Goal: Task Accomplishment & Management: Manage account settings

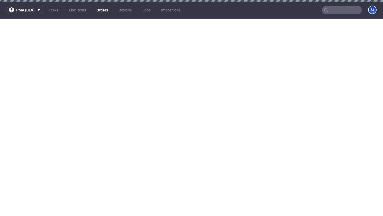
click at [105, 6] on link "Orders" at bounding box center [102, 10] width 18 height 9
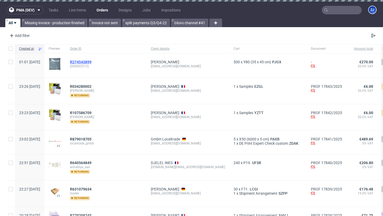
click at [92, 60] on span "R274543899" at bounding box center [81, 62] width 22 height 4
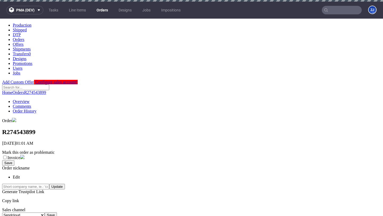
scroll to position [90, 0]
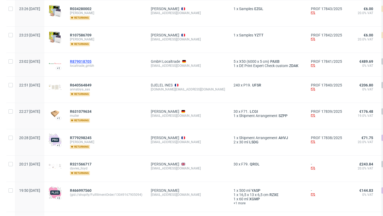
scroll to position [133, 0]
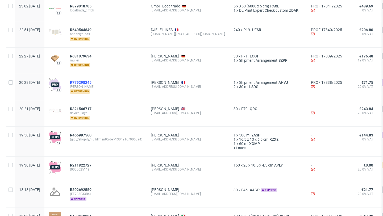
click at [92, 80] on span "R779298245" at bounding box center [81, 82] width 22 height 4
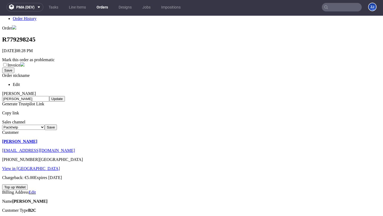
scroll to position [153, 0]
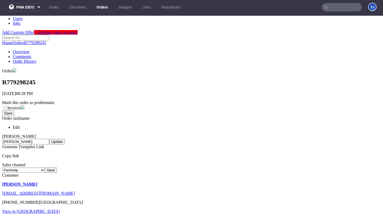
scroll to position [0, 0]
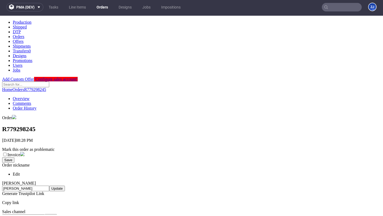
click at [36, 106] on link "Order History" at bounding box center [25, 108] width 24 height 5
click at [30, 96] on link "Overview" at bounding box center [21, 98] width 17 height 5
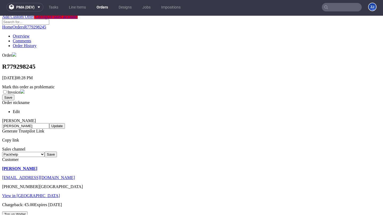
scroll to position [83, 0]
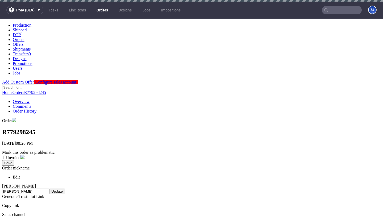
scroll to position [136, 0]
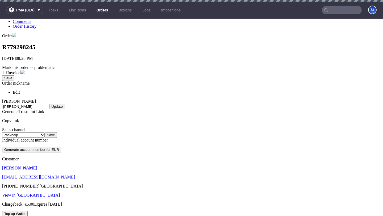
scroll to position [0, 0]
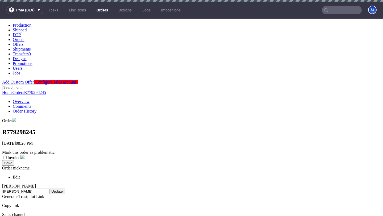
click at [36, 109] on link "Order History" at bounding box center [25, 111] width 24 height 5
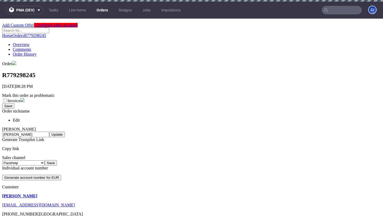
scroll to position [76, 0]
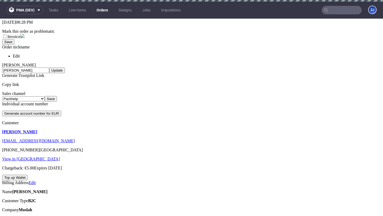
scroll to position [121, 0]
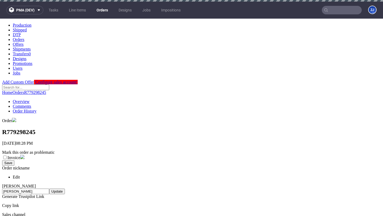
click at [36, 109] on link "Order History" at bounding box center [25, 111] width 24 height 5
click at [33, 128] on h1 "R779298245" at bounding box center [191, 131] width 379 height 7
copy h1 "R779298245"
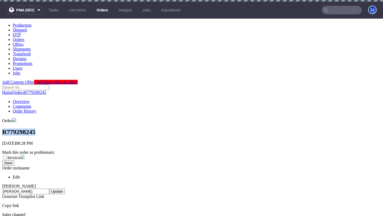
click at [30, 99] on link "Overview" at bounding box center [21, 101] width 17 height 5
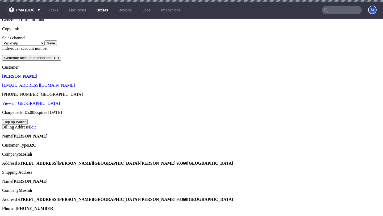
scroll to position [176, 0]
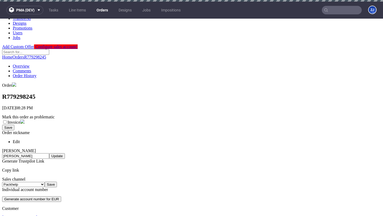
scroll to position [0, 0]
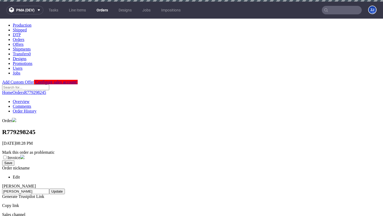
click at [102, 12] on link "Orders" at bounding box center [102, 10] width 18 height 9
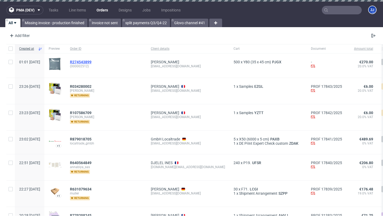
click at [92, 61] on span "R274543899" at bounding box center [81, 62] width 22 height 4
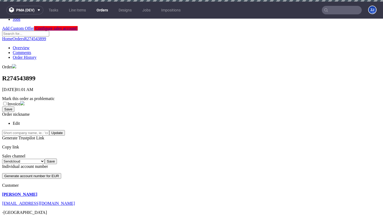
scroll to position [53, 0]
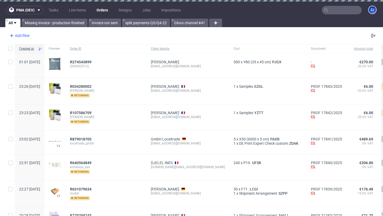
click at [17, 34] on div "Add filter" at bounding box center [18, 35] width 23 height 9
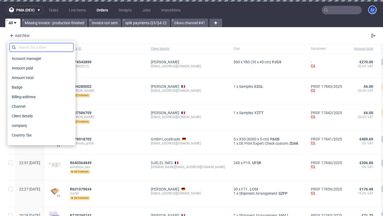
click at [27, 45] on input "text" at bounding box center [42, 47] width 64 height 9
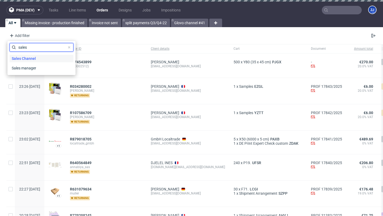
type input "sales"
click at [34, 55] on span "Sales Channel" at bounding box center [24, 58] width 28 height 7
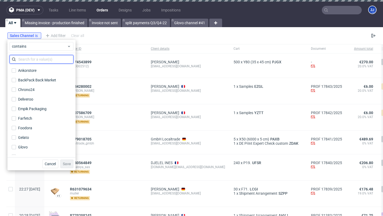
click at [35, 58] on input "text" at bounding box center [42, 59] width 64 height 9
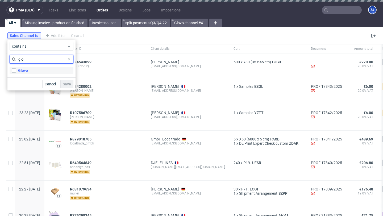
type input "glo"
click at [39, 67] on label "Glovo" at bounding box center [42, 70] width 64 height 7
click at [16, 68] on input "Glovo" at bounding box center [14, 70] width 4 height 4
checkbox input "true"
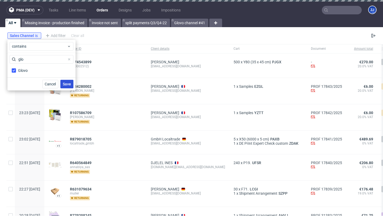
click at [72, 81] on button "Save" at bounding box center [66, 84] width 13 height 9
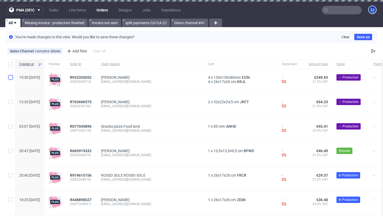
click at [12, 76] on input "checkbox" at bounding box center [11, 77] width 4 height 4
checkbox input "true"
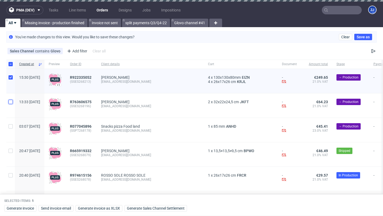
click at [11, 100] on input "checkbox" at bounding box center [11, 102] width 4 height 4
checkbox input "true"
click at [161, 209] on span "Generate Sales Channel Settlement" at bounding box center [156, 208] width 58 height 4
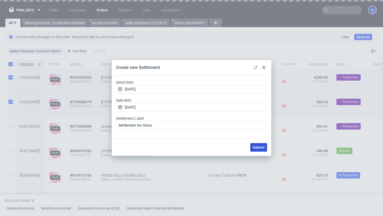
click at [261, 144] on button "Submit" at bounding box center [258, 147] width 17 height 9
checkbox input "false"
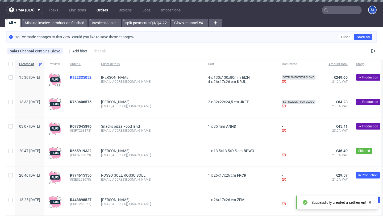
click at [92, 75] on span "R922335052" at bounding box center [81, 77] width 22 height 4
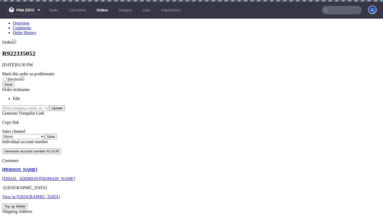
scroll to position [142, 0]
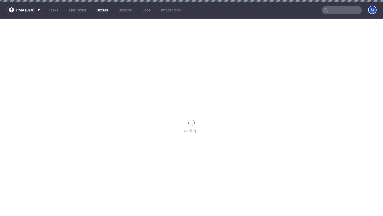
click at [102, 10] on link "Orders" at bounding box center [102, 10] width 18 height 9
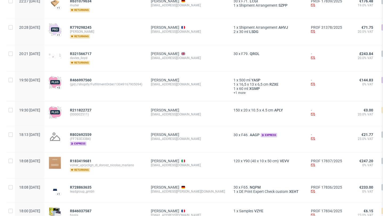
scroll to position [192, 0]
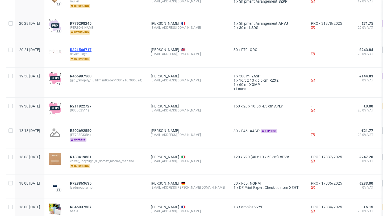
click at [92, 48] on span "R321566717" at bounding box center [81, 50] width 22 height 4
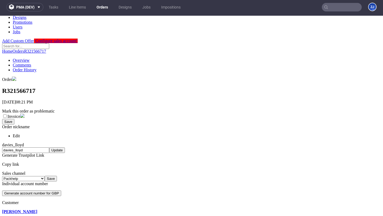
scroll to position [118, 0]
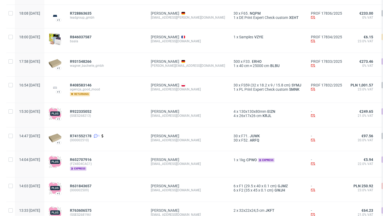
scroll to position [367, 0]
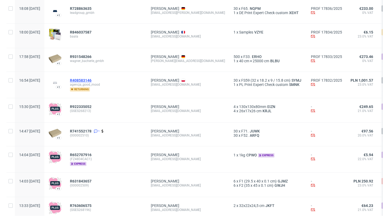
click at [92, 80] on span "R408583146" at bounding box center [81, 80] width 22 height 4
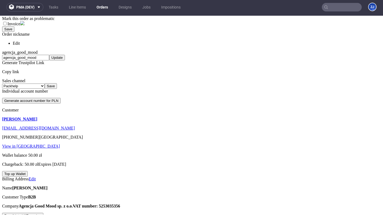
scroll to position [157, 0]
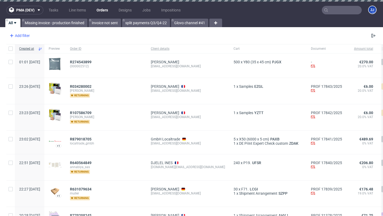
click at [27, 35] on div "Add filter" at bounding box center [18, 35] width 23 height 9
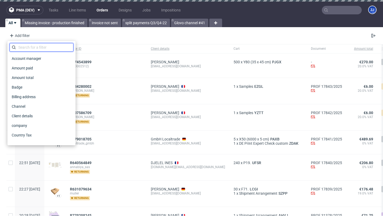
click at [32, 46] on input "text" at bounding box center [42, 47] width 64 height 9
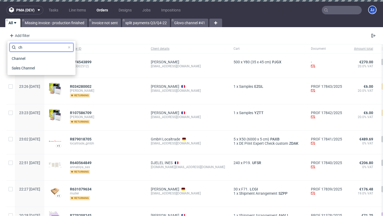
type input "c"
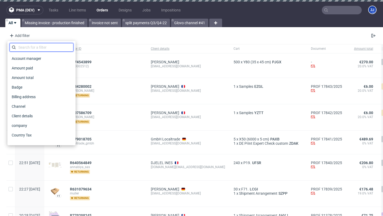
type input "s"
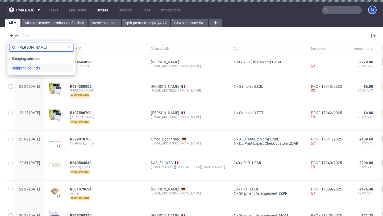
type input "shipp"
click at [31, 66] on span "Shipping country" at bounding box center [26, 67] width 33 height 7
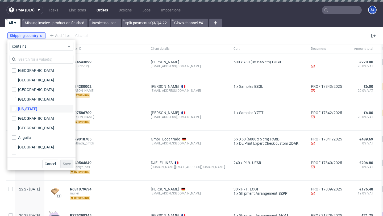
scroll to position [4, 0]
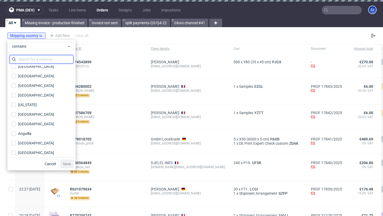
click at [36, 59] on input "text" at bounding box center [42, 59] width 64 height 9
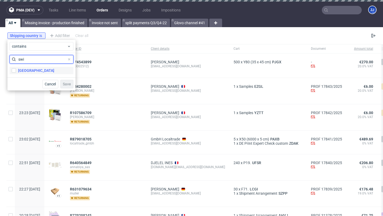
type input "swi"
click at [47, 72] on label "Switzerland" at bounding box center [42, 70] width 64 height 7
click at [16, 72] on input "Switzerland" at bounding box center [14, 70] width 4 height 4
checkbox input "true"
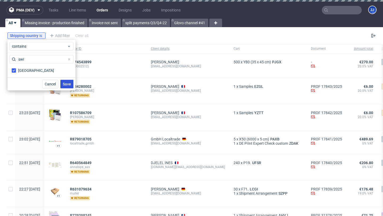
click at [68, 84] on span "Save" at bounding box center [67, 84] width 8 height 4
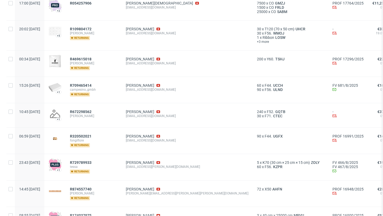
scroll to position [318, 0]
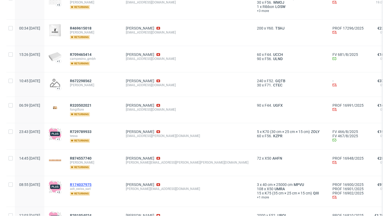
click at [92, 184] on span "R174037975" at bounding box center [81, 184] width 22 height 4
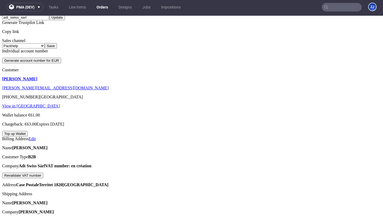
scroll to position [161, 0]
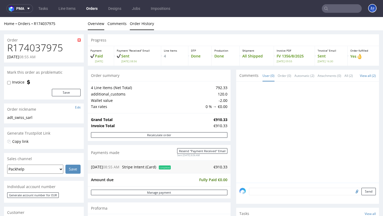
click at [137, 18] on link "Order History" at bounding box center [142, 23] width 24 height 13
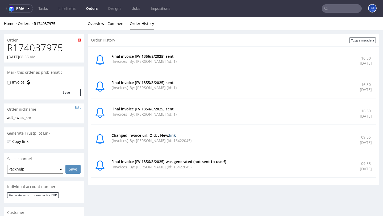
click at [174, 134] on link "link" at bounding box center [172, 135] width 7 height 5
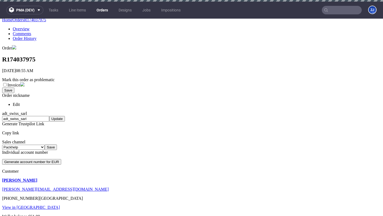
scroll to position [111, 0]
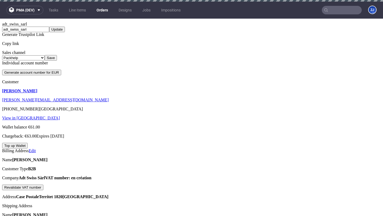
scroll to position [161, 0]
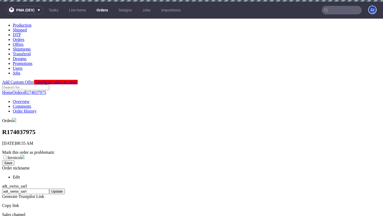
click at [36, 109] on link "Order History" at bounding box center [25, 111] width 24 height 5
click at [30, 99] on link "Overview" at bounding box center [21, 101] width 17 height 5
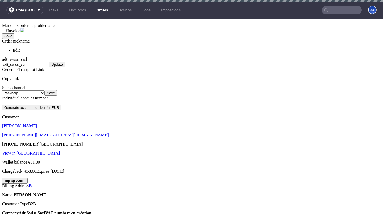
scroll to position [254, 0]
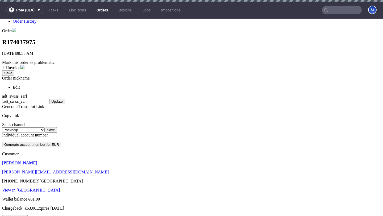
scroll to position [161, 0]
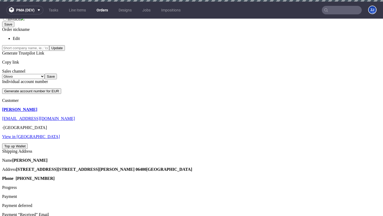
scroll to position [142, 0]
